Goal: Find specific page/section: Locate a particular part of the current website

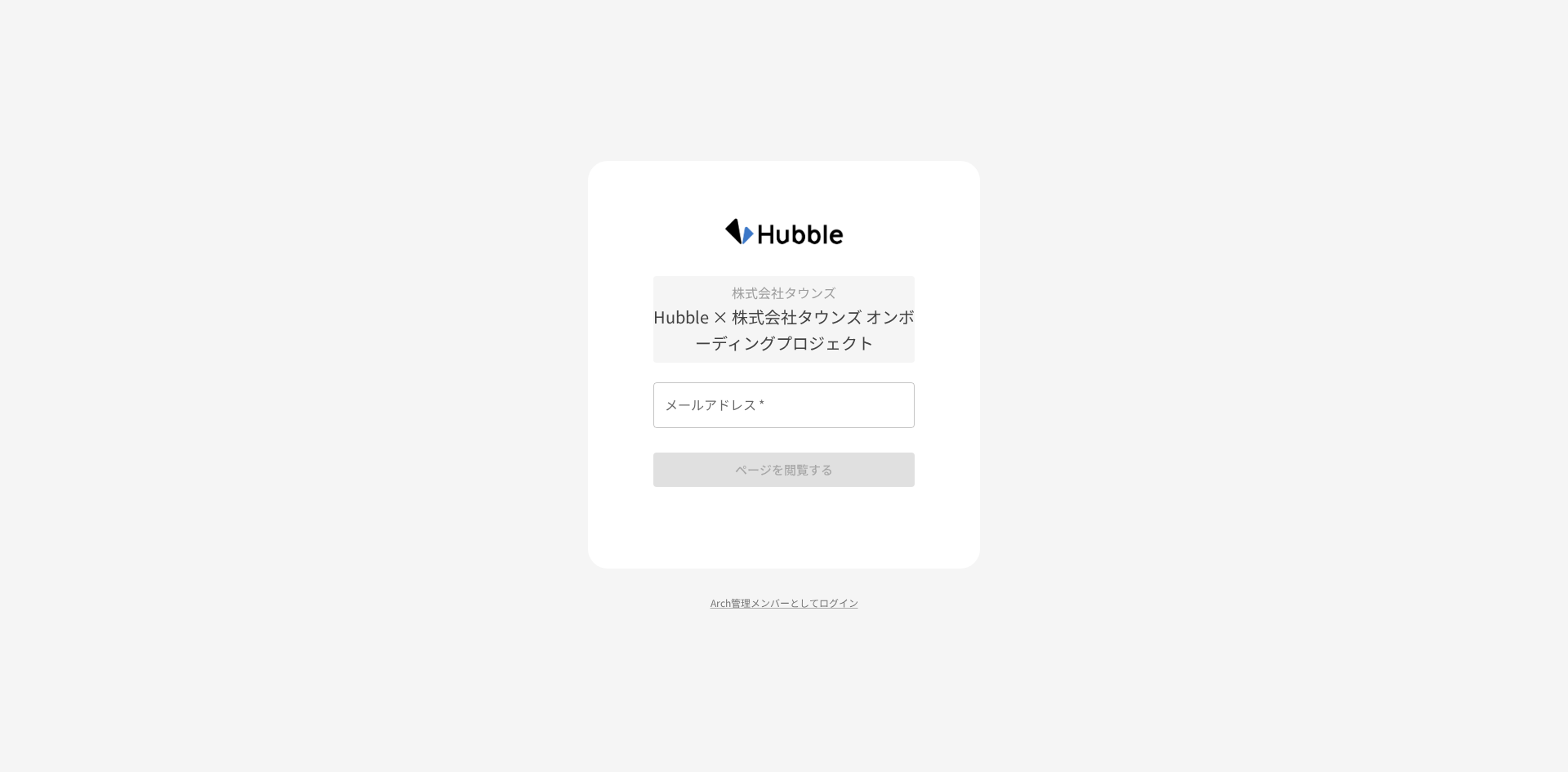
click at [752, 396] on input "メールアドレス   *" at bounding box center [783, 405] width 261 height 45
type input "**********"
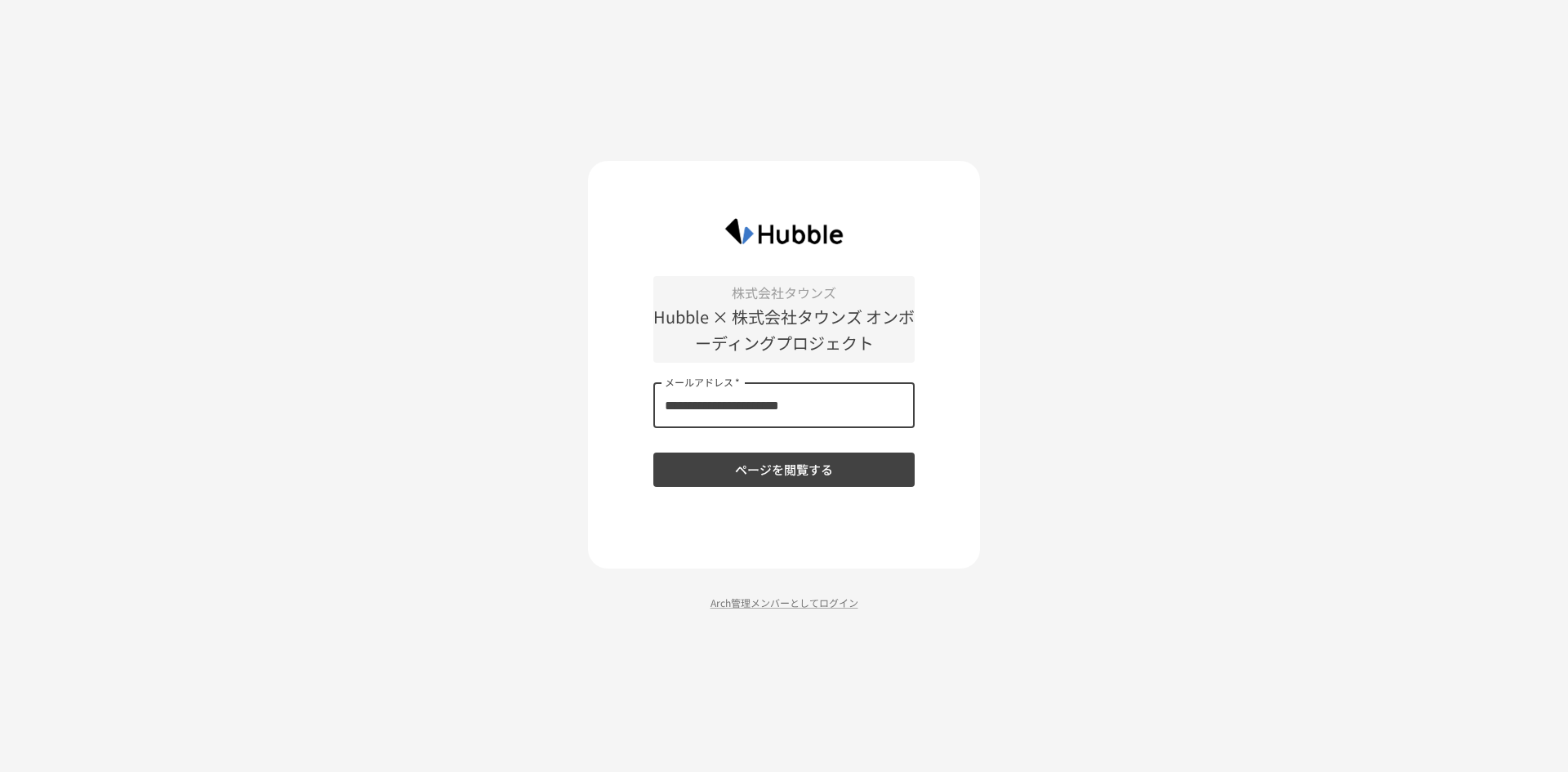
click at [811, 460] on button "ページを閲覧する" at bounding box center [783, 470] width 261 height 34
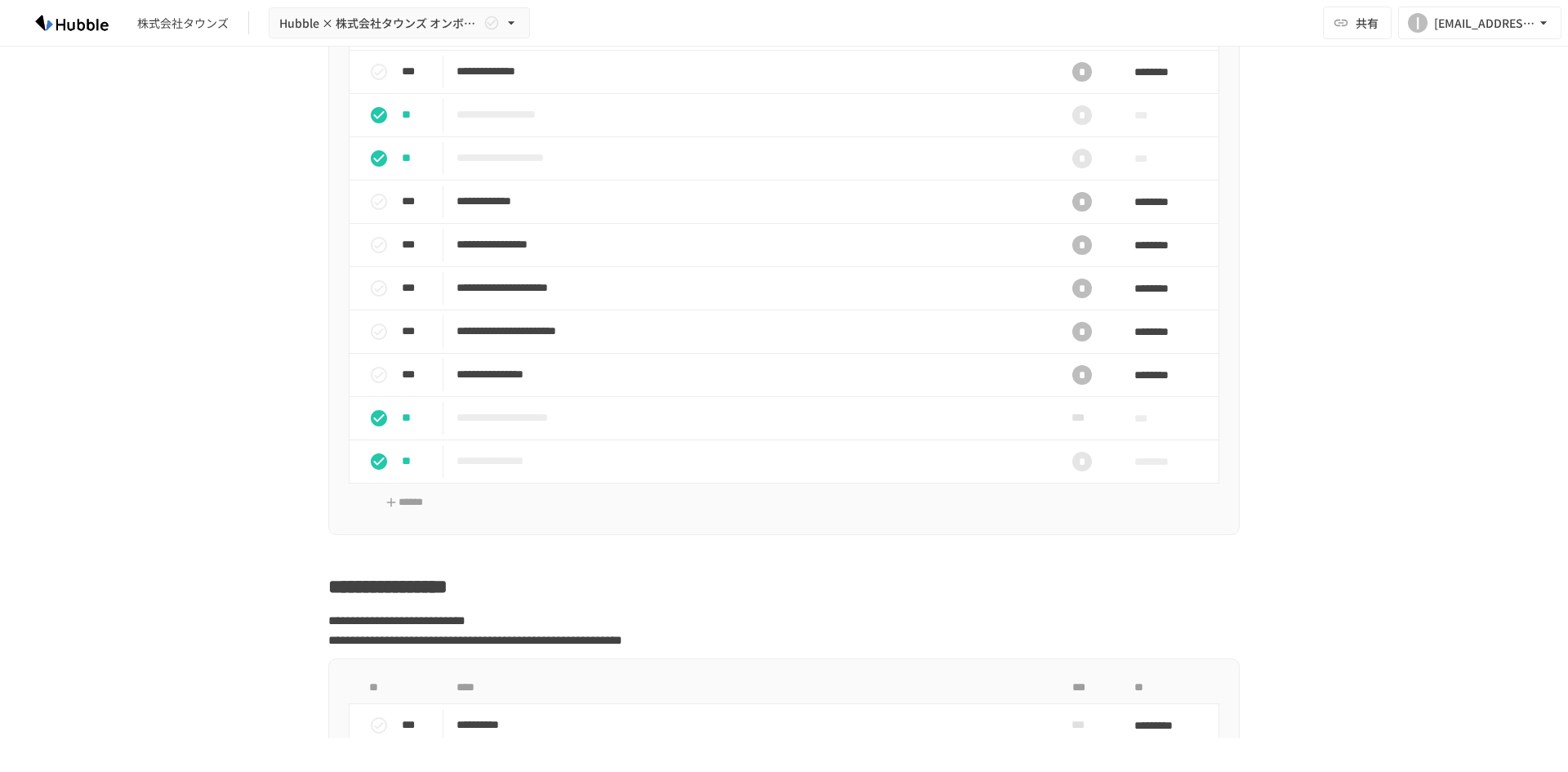
scroll to position [1715, 0]
